Goal: Use online tool/utility: Utilize a website feature to perform a specific function

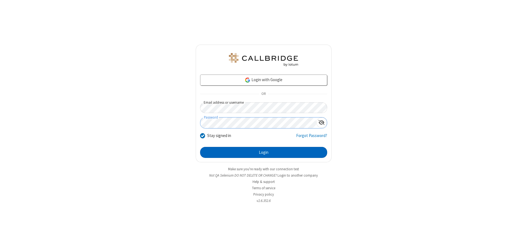
click at [264, 152] on button "Login" at bounding box center [263, 152] width 127 height 11
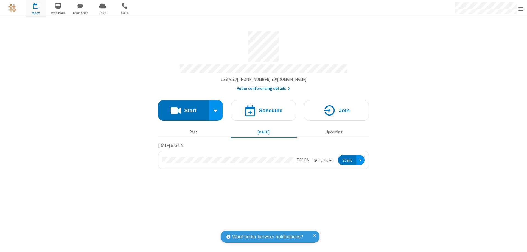
click at [183, 108] on button "Start" at bounding box center [183, 110] width 51 height 21
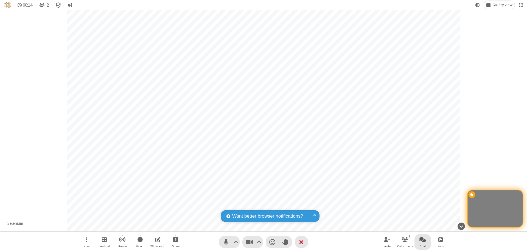
click at [423, 239] on span "Open chat" at bounding box center [423, 239] width 7 height 7
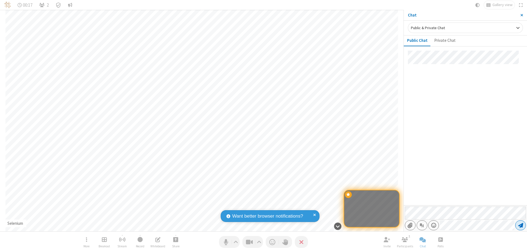
click at [521, 225] on span "Send message" at bounding box center [521, 224] width 5 height 5
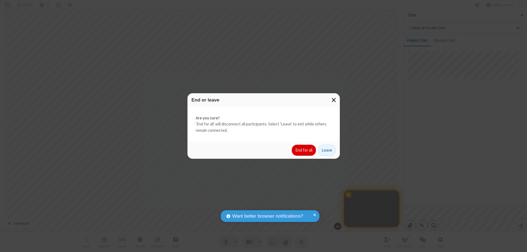
click at [304, 150] on button "End for all" at bounding box center [304, 149] width 24 height 11
